Goal: Task Accomplishment & Management: Complete application form

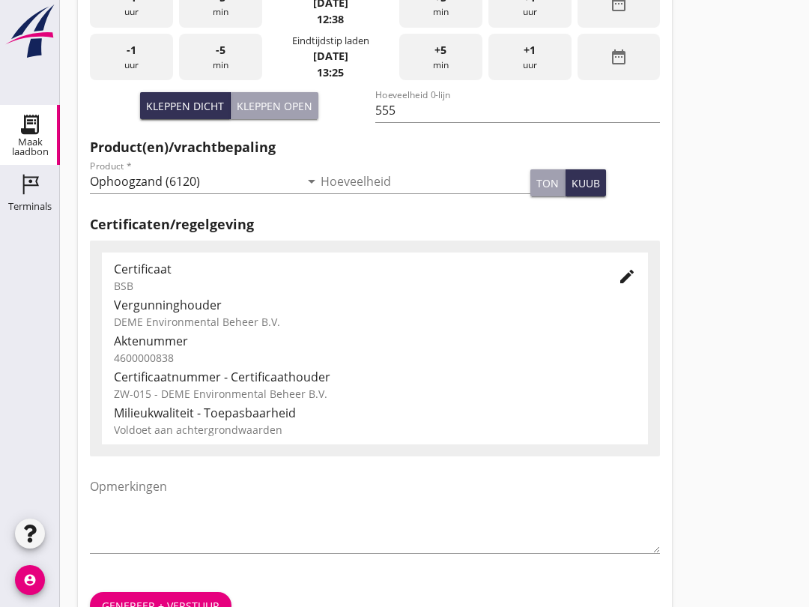
scroll to position [477, 0]
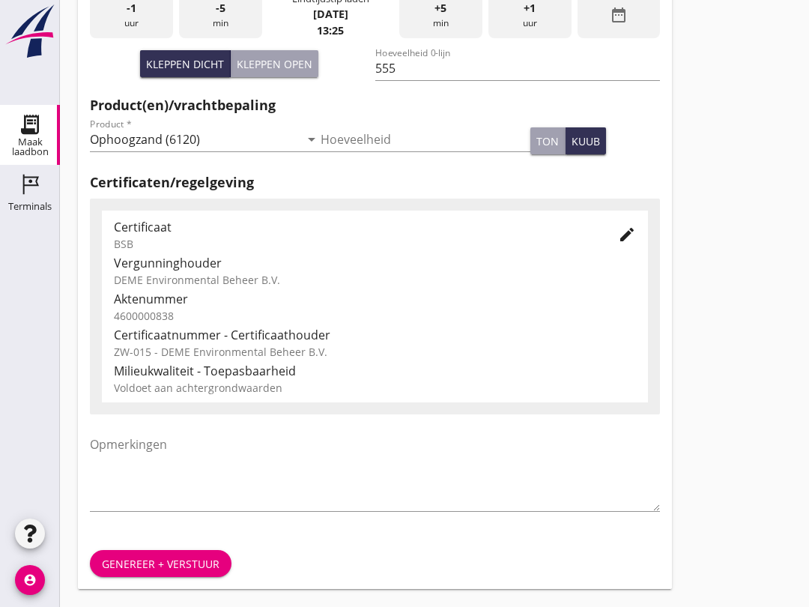
click at [169, 558] on div "Genereer + verstuur" at bounding box center [161, 564] width 118 height 16
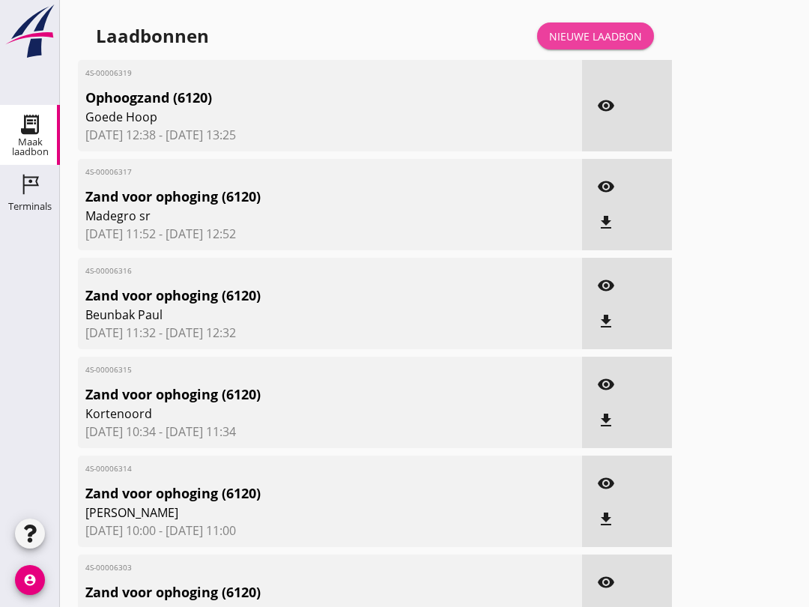
click at [617, 43] on div "Nieuwe laadbon" at bounding box center [595, 36] width 93 height 16
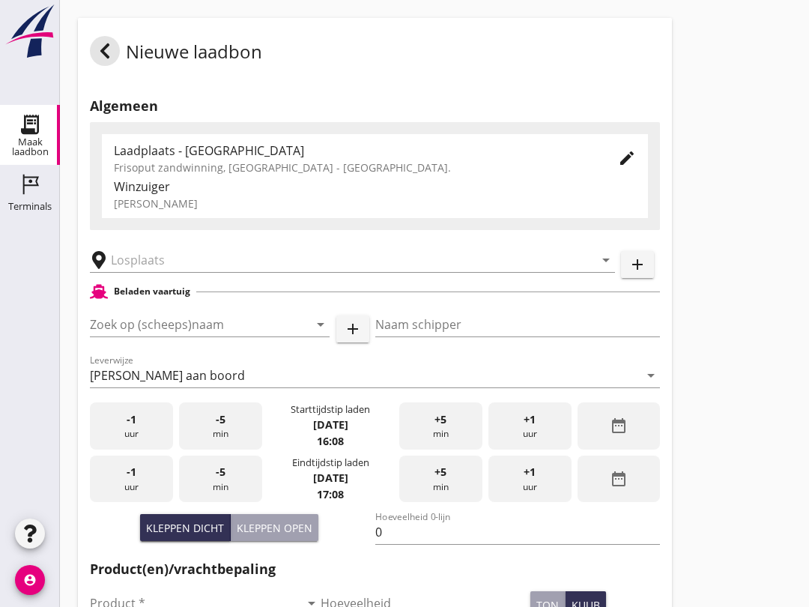
click at [194, 331] on input "Zoek op (scheeps)naam" at bounding box center [189, 325] width 198 height 24
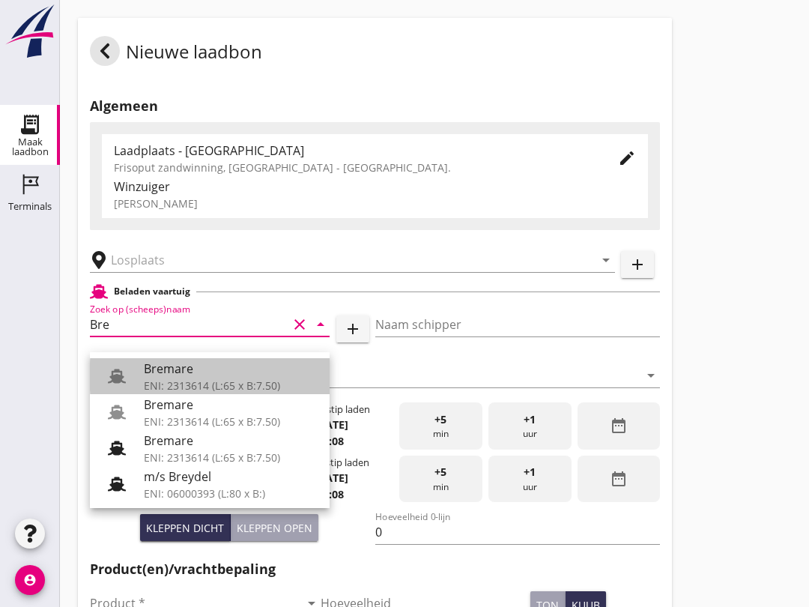
click at [223, 368] on div "Bremare" at bounding box center [231, 369] width 174 height 18
type input "Bremare"
type input "[PERSON_NAME]"
type input "429"
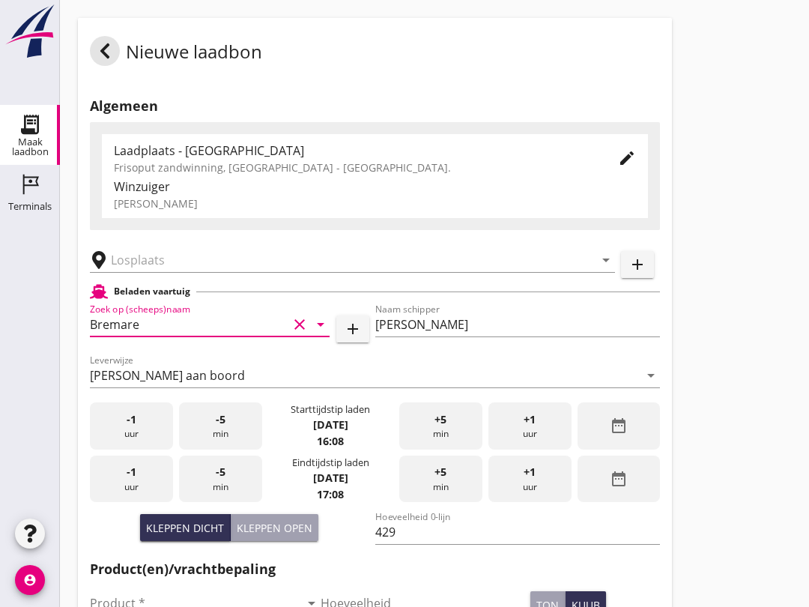
click at [196, 265] on input "text" at bounding box center [342, 260] width 462 height 24
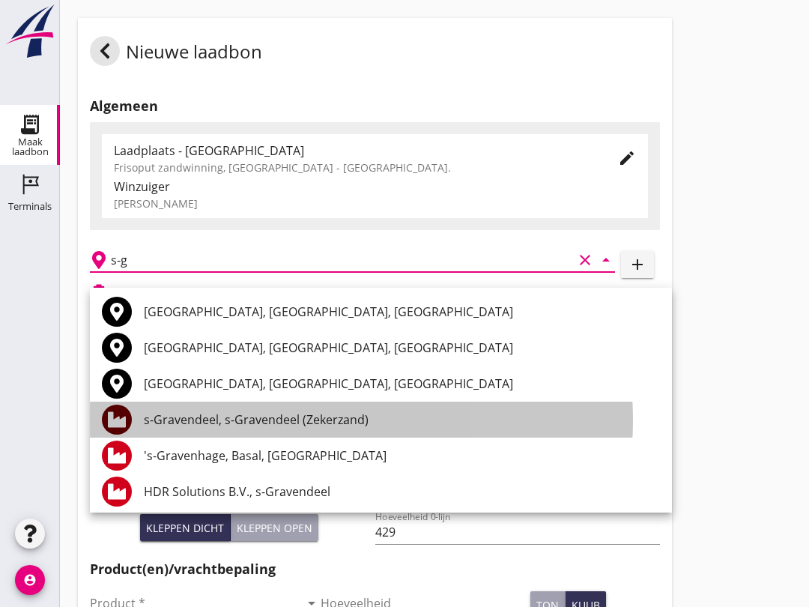
click at [339, 423] on div "s-Gravendeel, s-Gravendeel (Zekerzand)" at bounding box center [402, 420] width 516 height 18
type input "s-Gravendeel, s-Gravendeel (Zekerzand)"
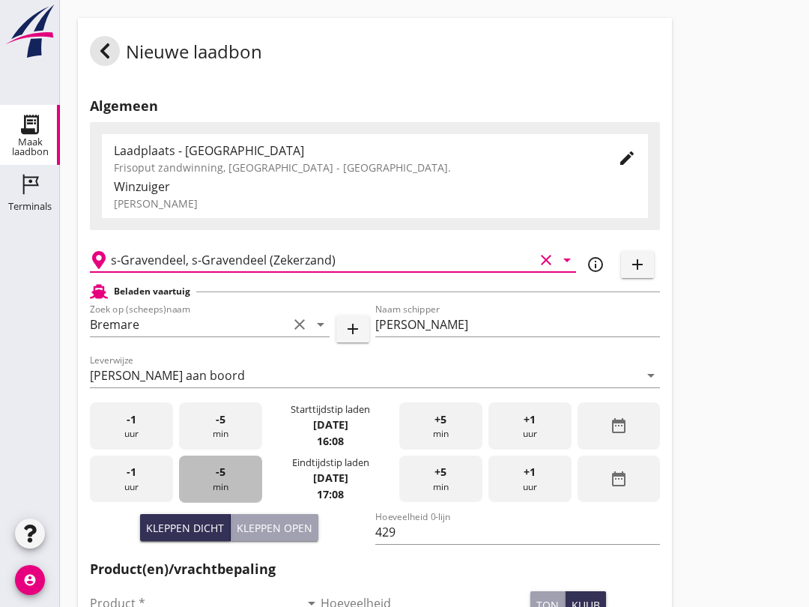
click at [220, 497] on div "-5 min" at bounding box center [220, 479] width 83 height 47
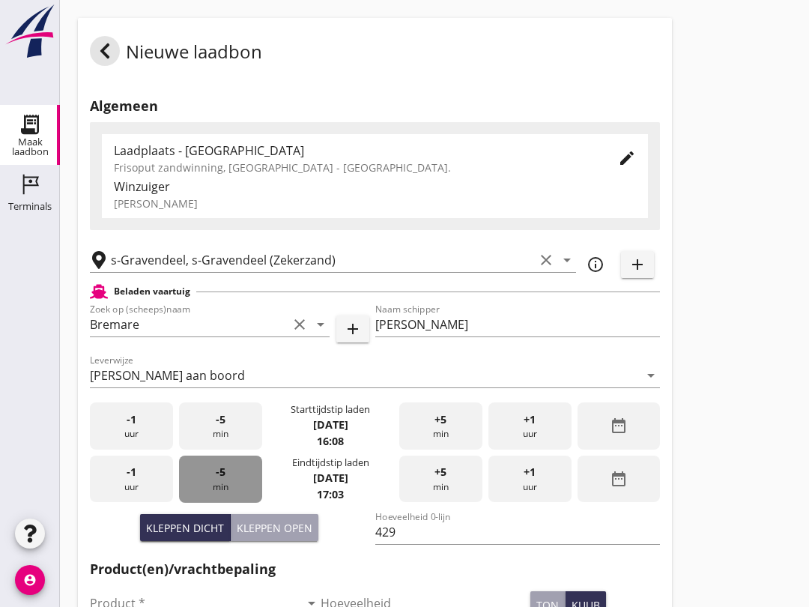
click at [226, 503] on div "-5 min" at bounding box center [220, 479] width 83 height 47
click at [232, 495] on div "-5 min" at bounding box center [220, 479] width 83 height 47
click at [237, 496] on div "-5 min" at bounding box center [220, 479] width 83 height 47
click at [234, 503] on div "-5 min" at bounding box center [220, 479] width 83 height 47
click at [232, 494] on div "-5 min" at bounding box center [220, 479] width 83 height 47
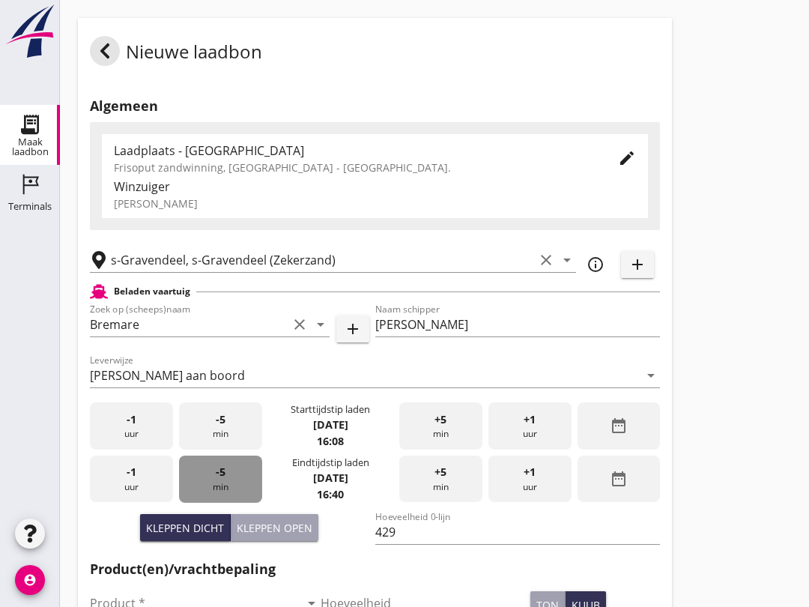
click at [231, 500] on div "-5 min" at bounding box center [220, 479] width 83 height 47
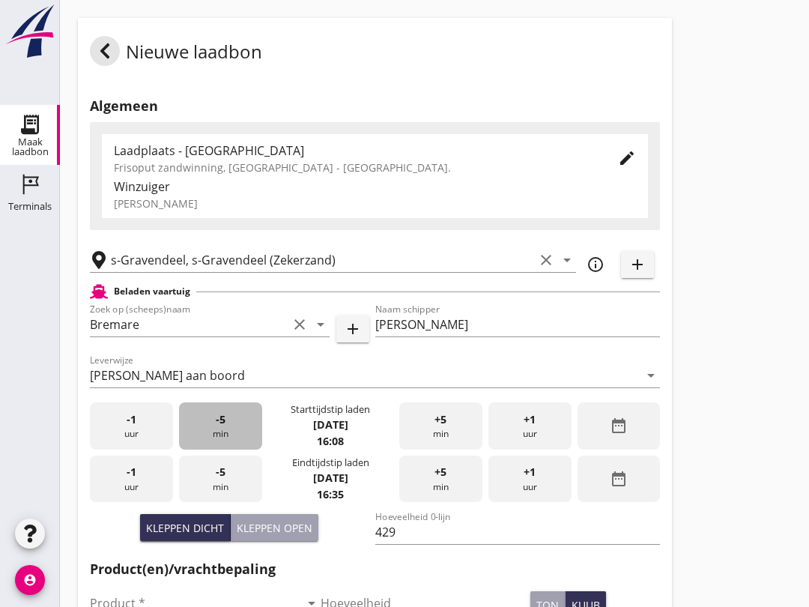
click at [225, 428] on span "-5" at bounding box center [221, 419] width 10 height 16
click at [213, 441] on div "-5 min" at bounding box center [220, 425] width 83 height 47
click at [227, 430] on div "-5 min" at bounding box center [220, 425] width 83 height 47
click at [229, 431] on div "-5 min" at bounding box center [220, 425] width 83 height 47
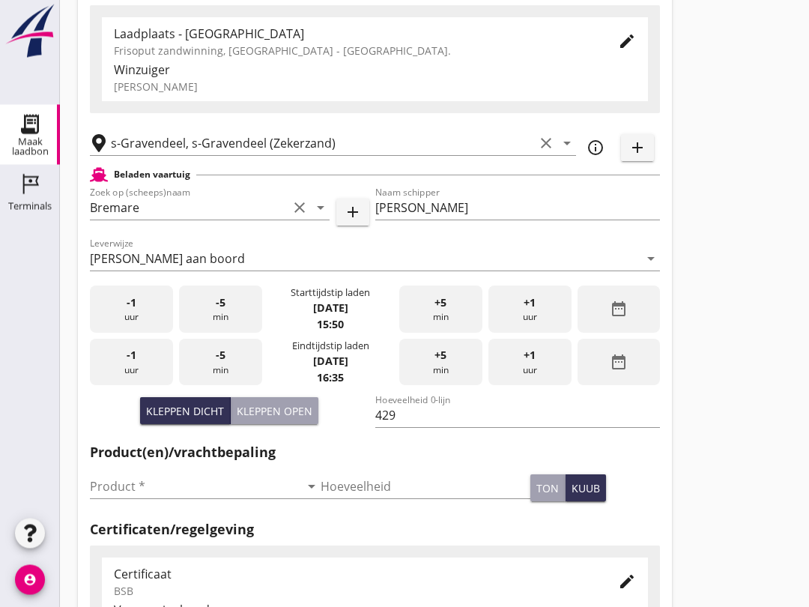
scroll to position [121, 0]
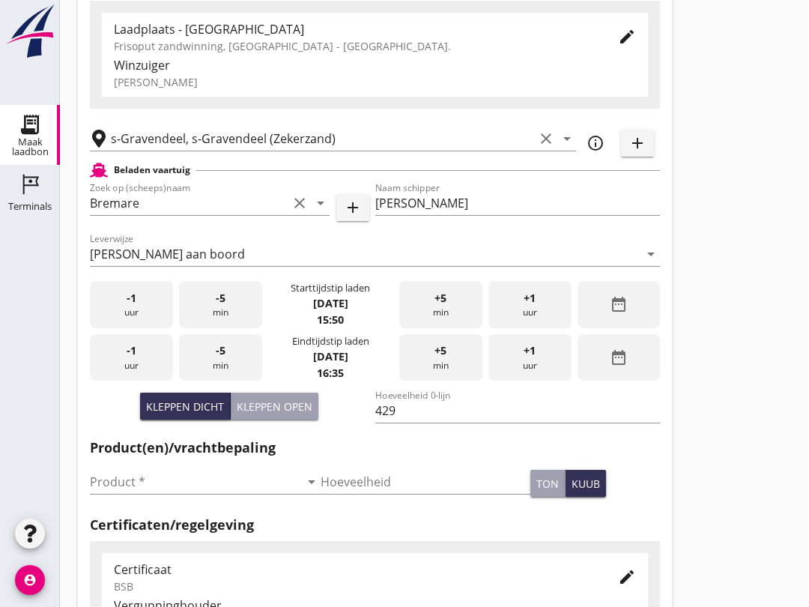
click at [190, 494] on input "Product *" at bounding box center [195, 482] width 210 height 24
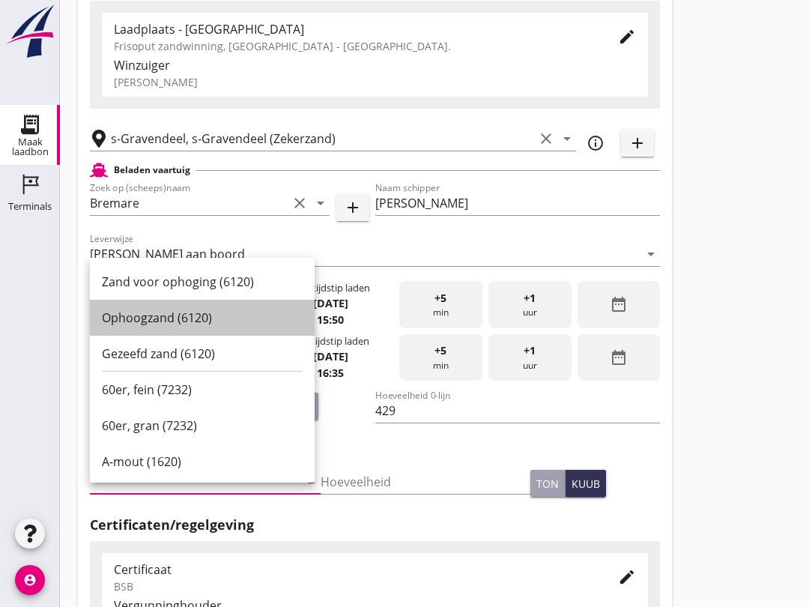
click at [216, 325] on div "Ophoogzand (6120)" at bounding box center [202, 318] width 201 height 18
type input "Ophoogzand (6120)"
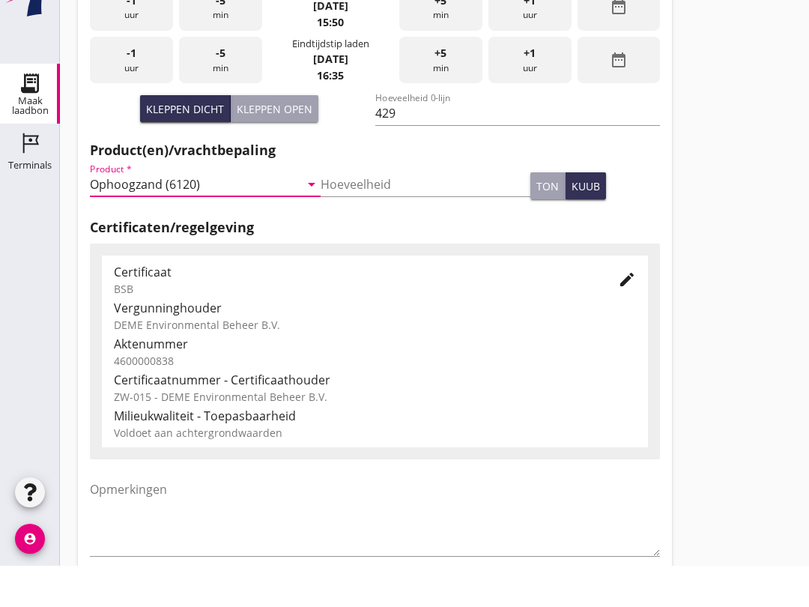
scroll to position [477, 0]
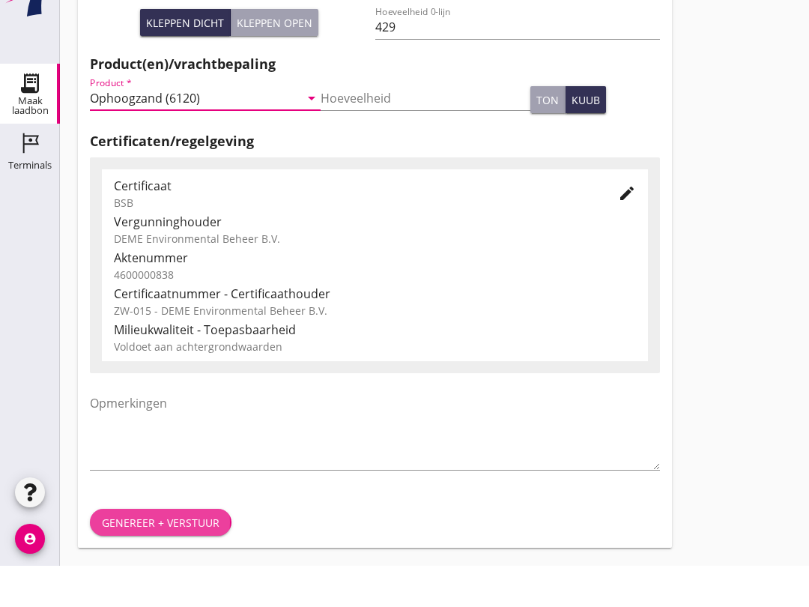
click at [160, 556] on div "Genereer + verstuur" at bounding box center [161, 564] width 118 height 16
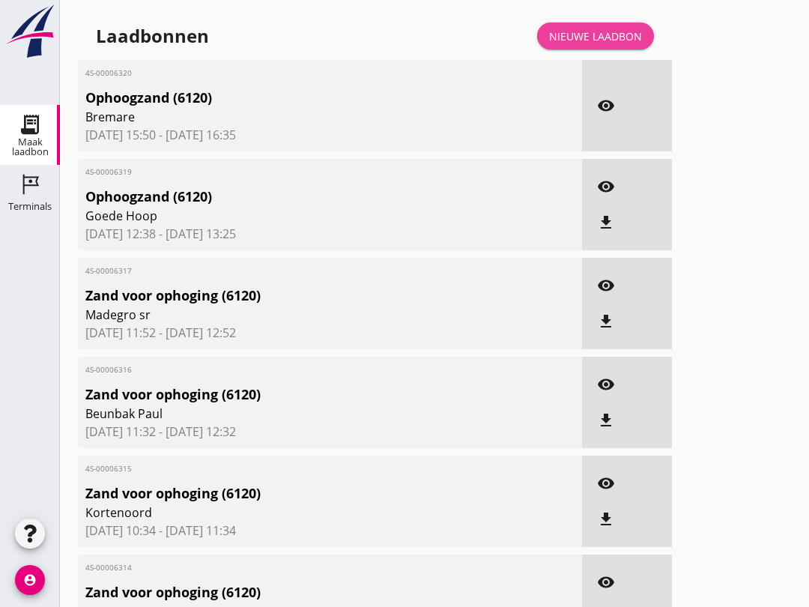
click at [605, 44] on div "Nieuwe laadbon" at bounding box center [595, 36] width 93 height 16
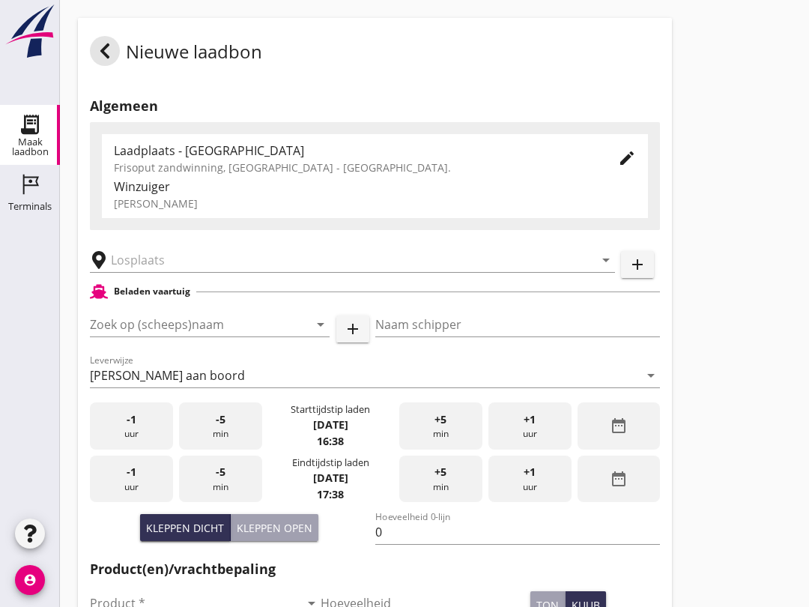
click at [175, 337] on input "Zoek op (scheeps)naam" at bounding box center [189, 325] width 198 height 24
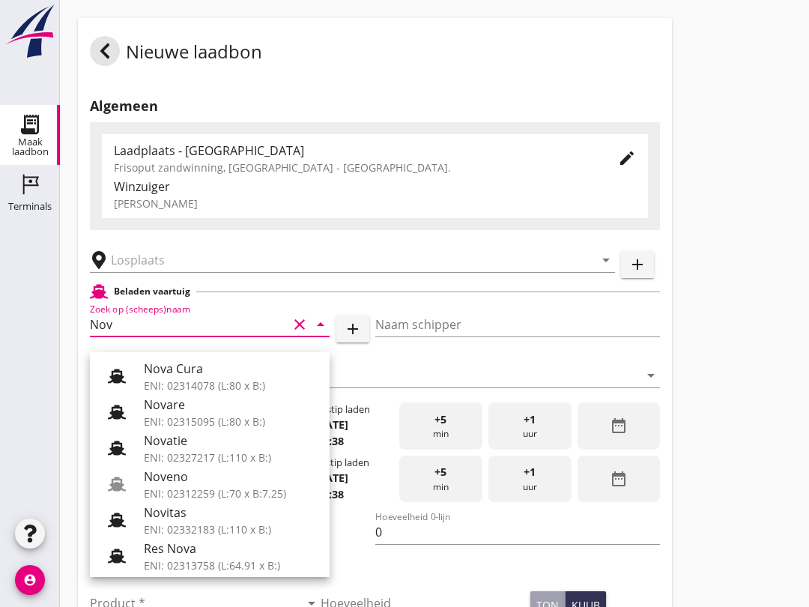
click at [233, 484] on div "Noveno" at bounding box center [231, 477] width 174 height 18
type input "Noveno"
type input "Bas Kuup"
type input "545"
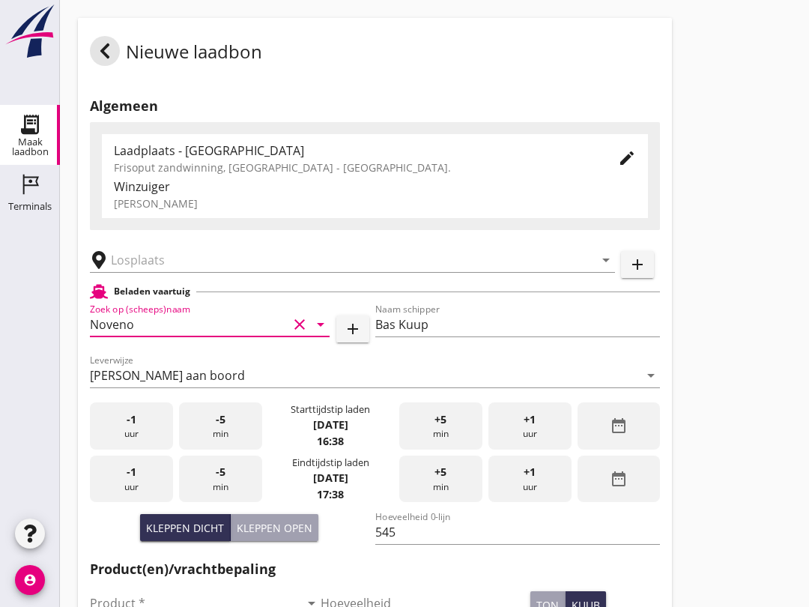
click at [224, 272] on input "text" at bounding box center [342, 260] width 462 height 24
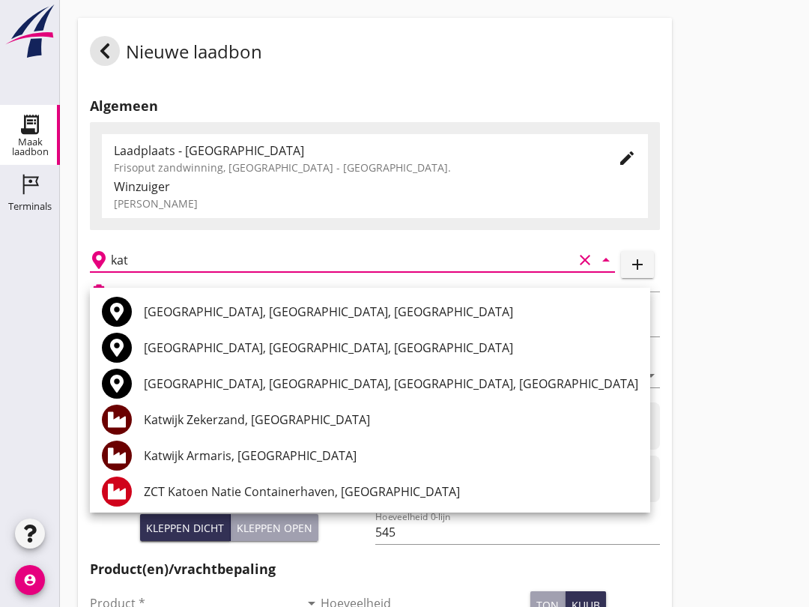
click at [275, 413] on div "Katwijk Zekerzand, [GEOGRAPHIC_DATA]" at bounding box center [391, 420] width 495 height 18
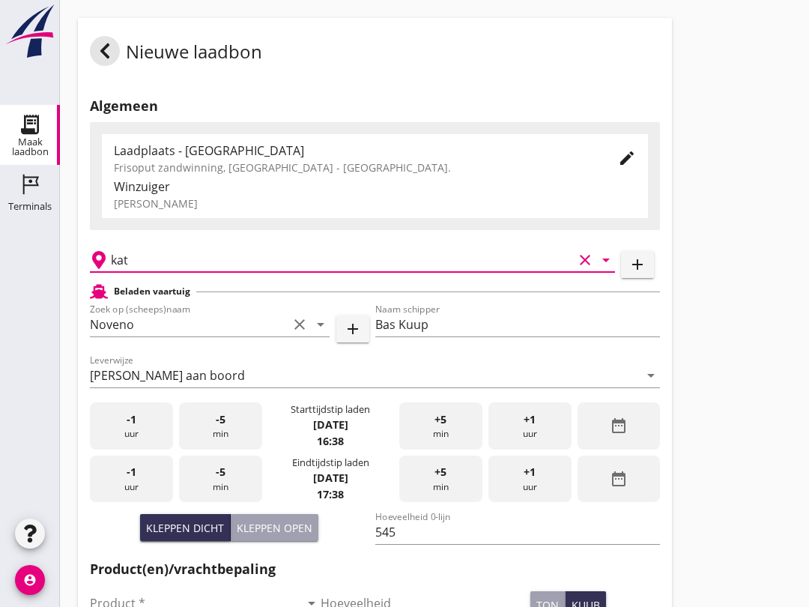
type input "Katwijk Zekerzand, [GEOGRAPHIC_DATA]"
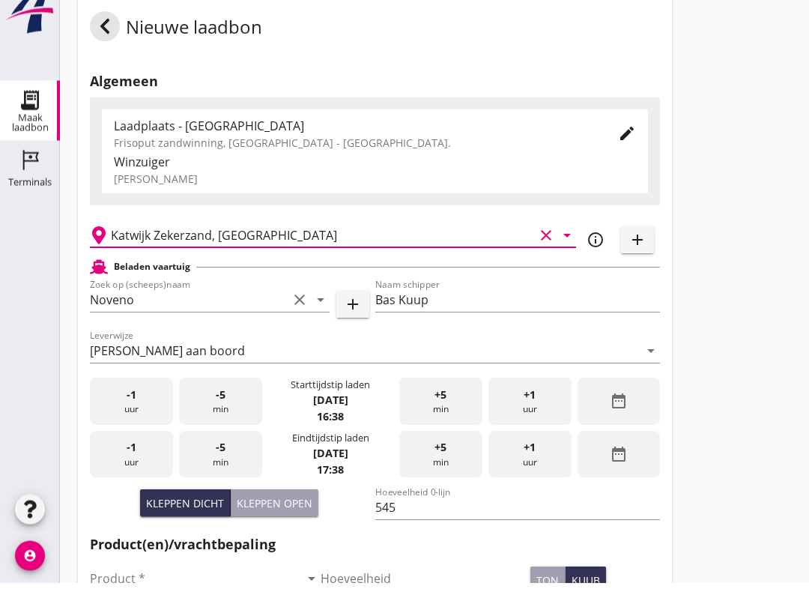
scroll to position [119, 0]
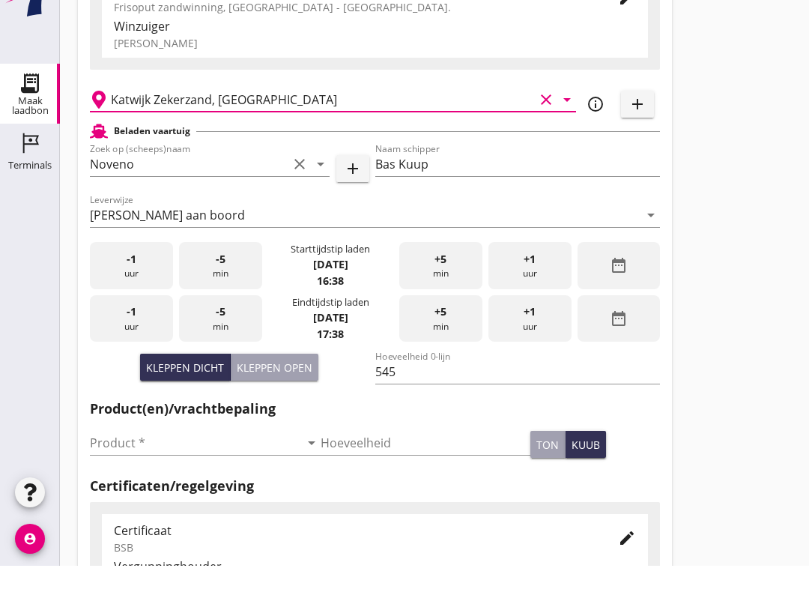
click at [207, 472] on input "Product *" at bounding box center [195, 484] width 210 height 24
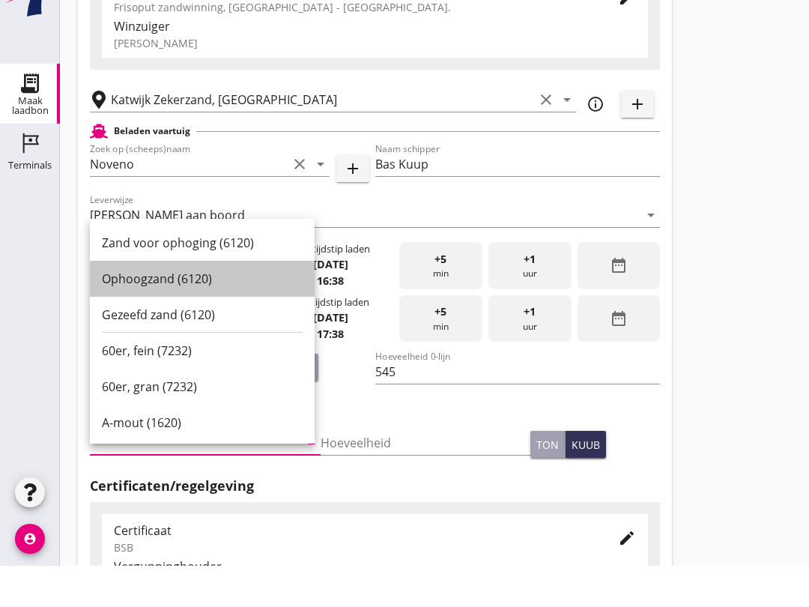
click at [202, 311] on div "Ophoogzand (6120)" at bounding box center [202, 320] width 201 height 18
type input "Ophoogzand (6120)"
